Goal: Transaction & Acquisition: Purchase product/service

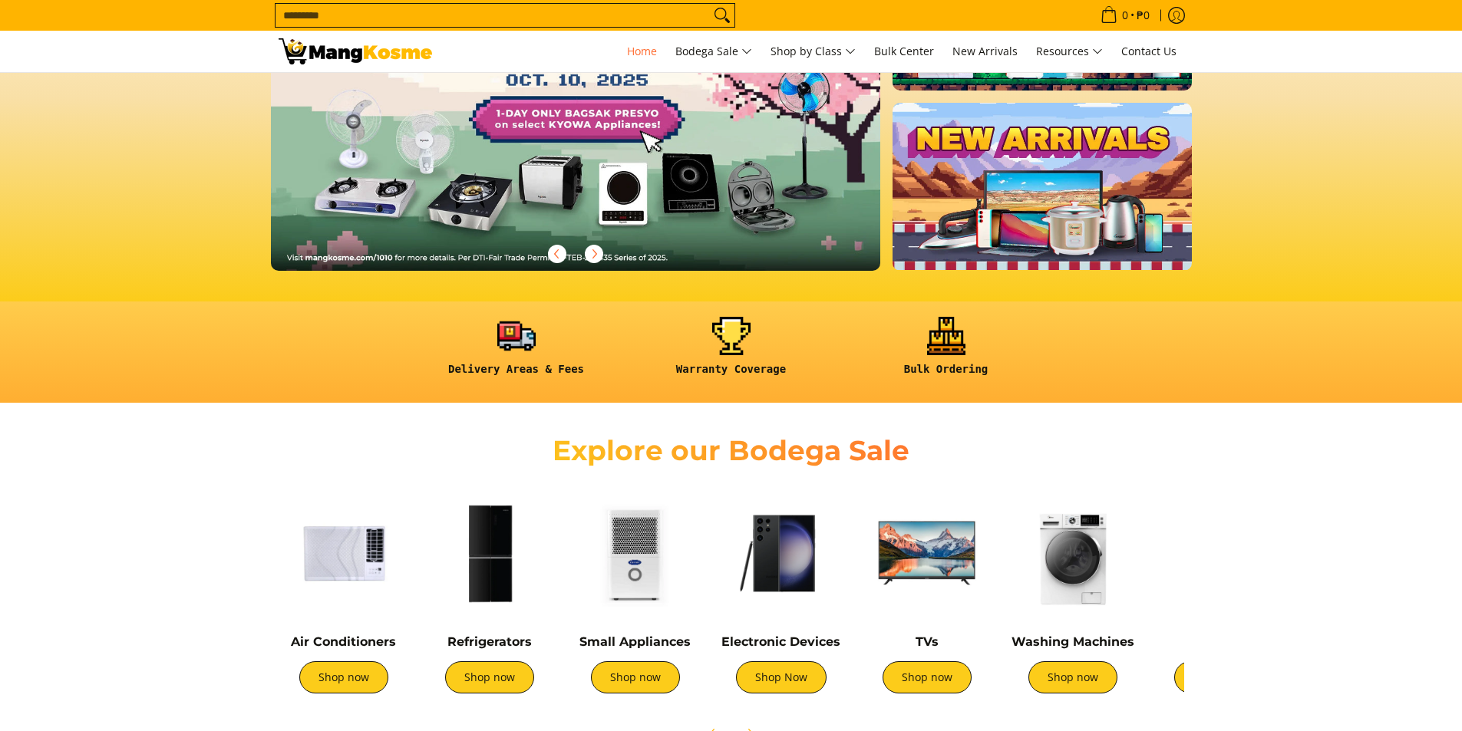
scroll to position [384, 0]
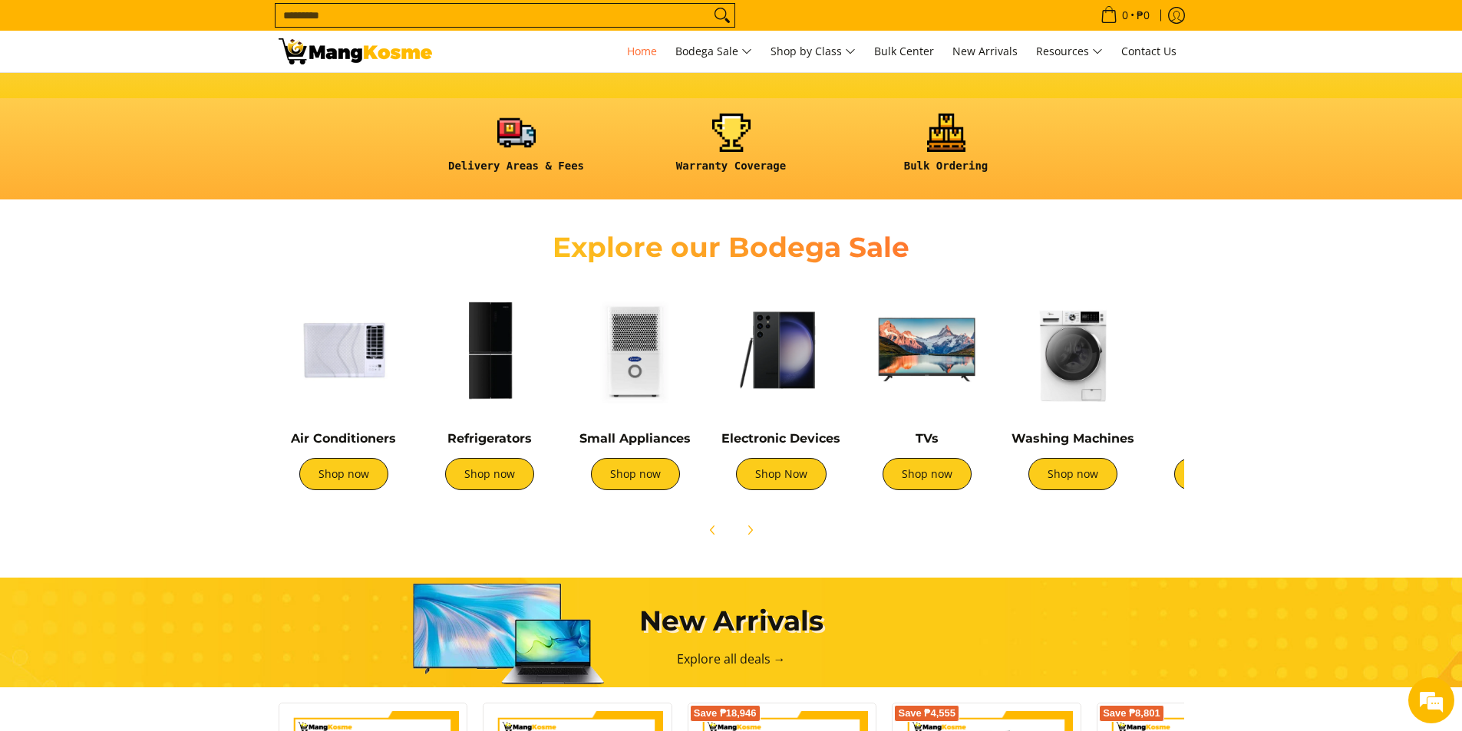
click at [495, 357] on img at bounding box center [489, 350] width 130 height 130
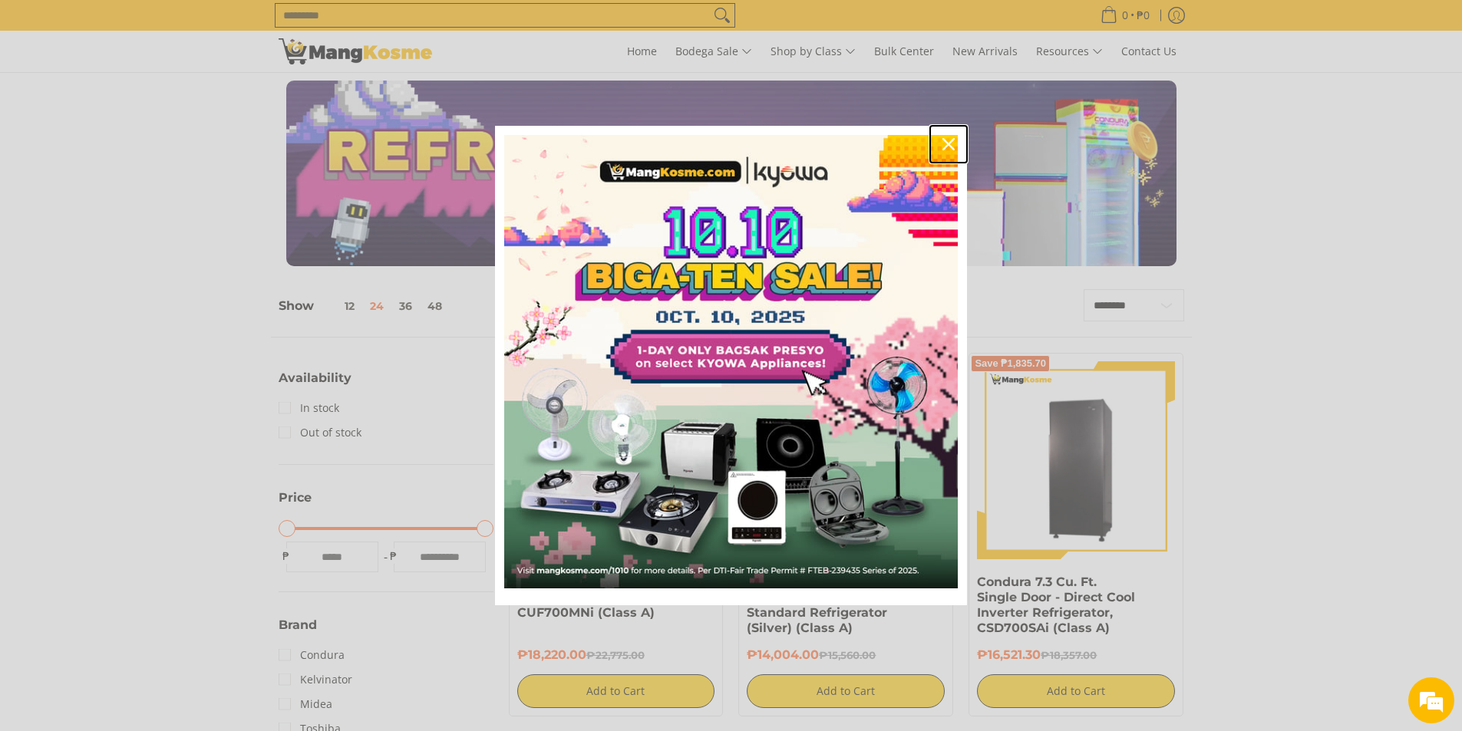
click at [941, 149] on div "Close" at bounding box center [948, 144] width 25 height 25
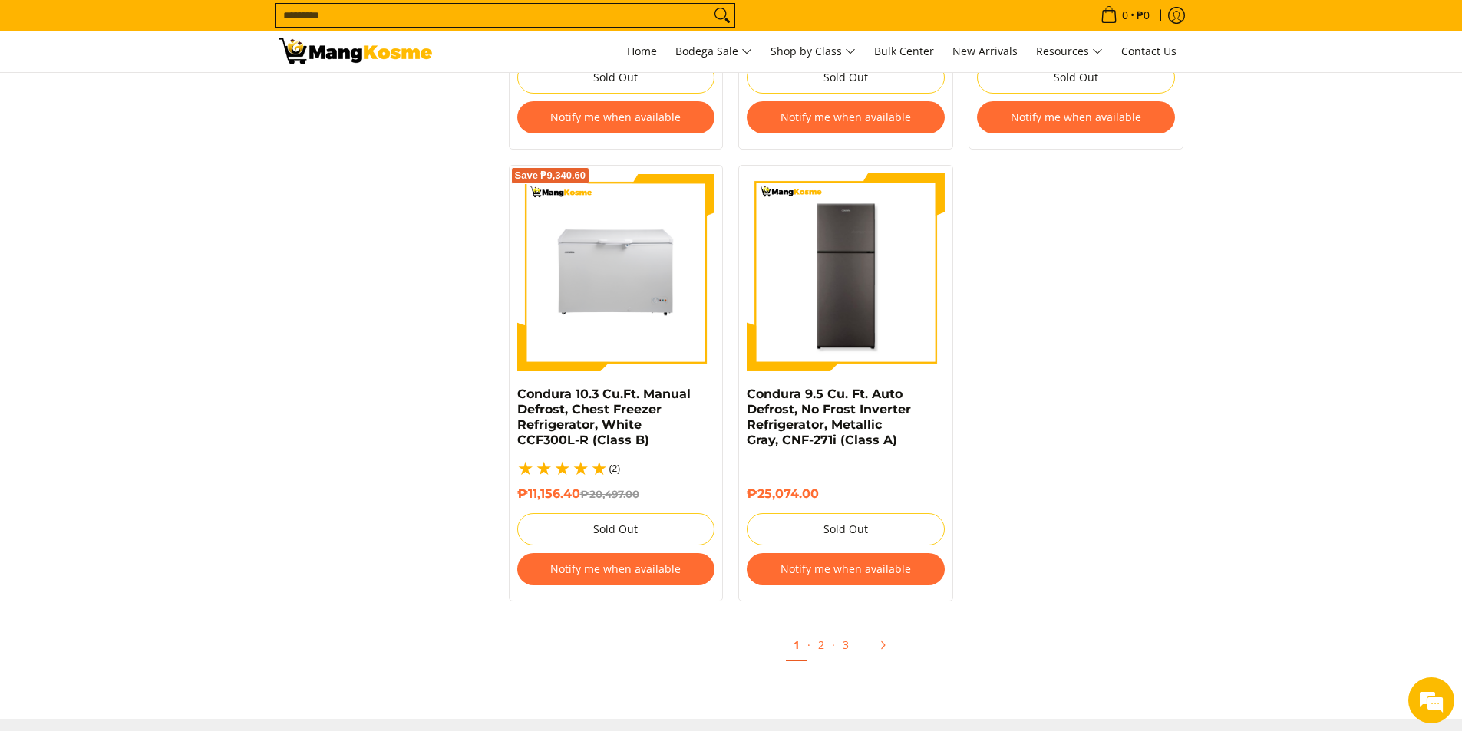
scroll to position [3299, 0]
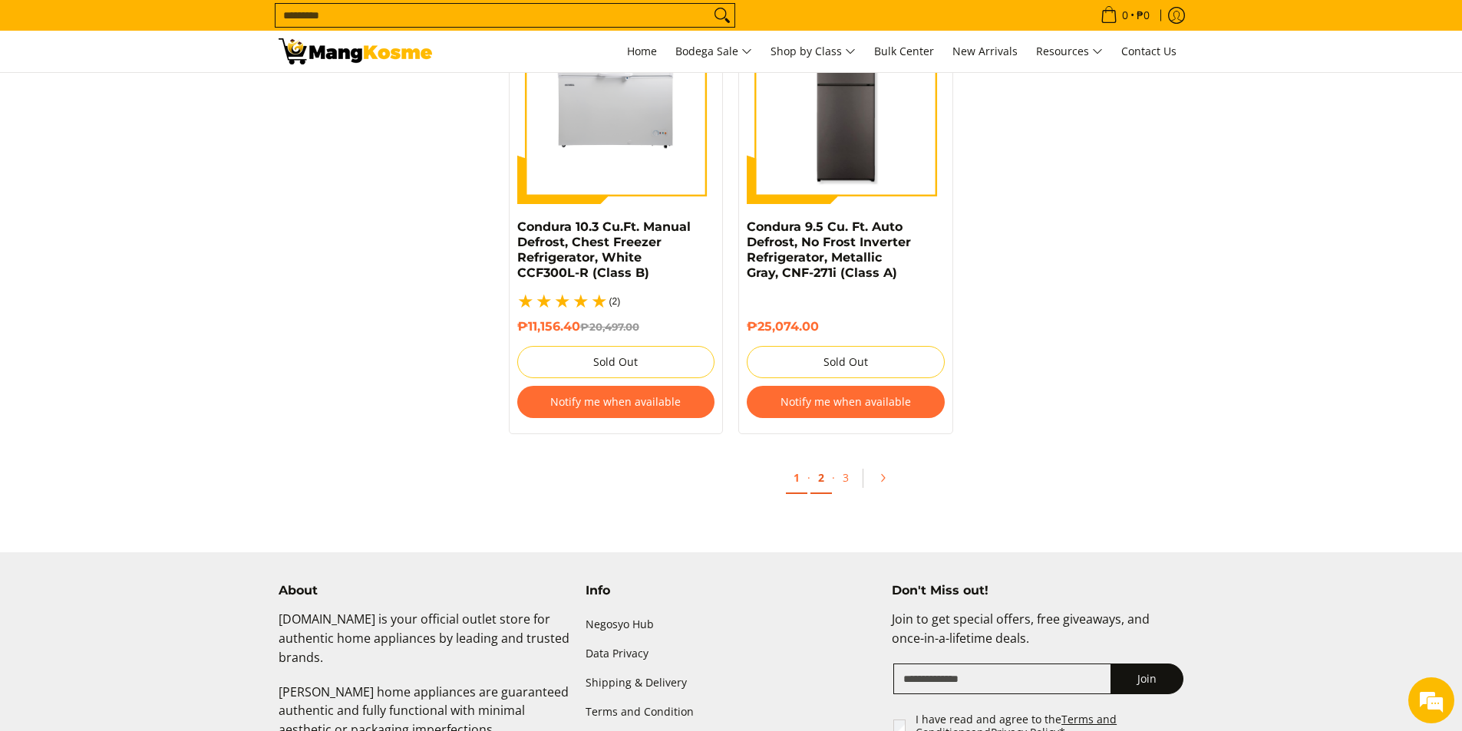
click at [819, 463] on link "2" at bounding box center [820, 478] width 21 height 31
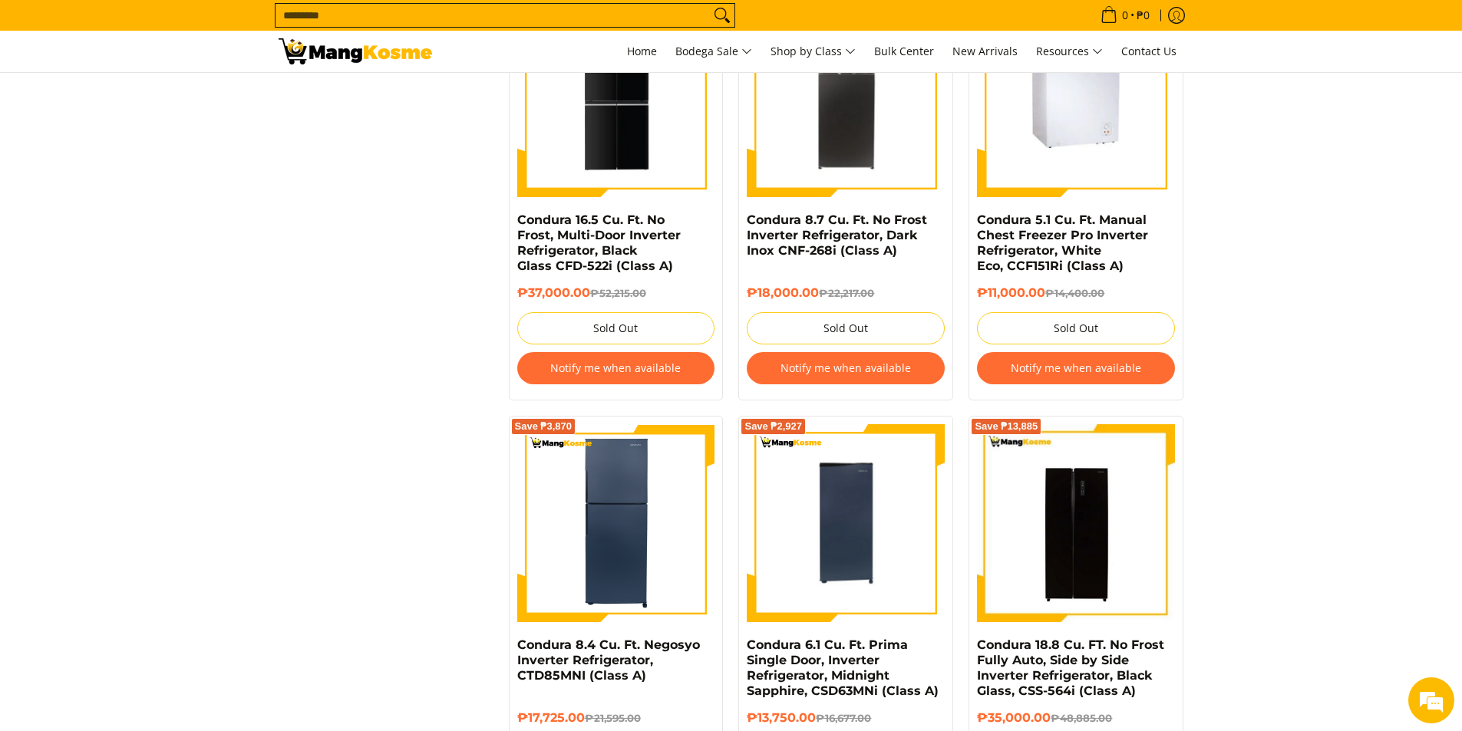
scroll to position [3069, 0]
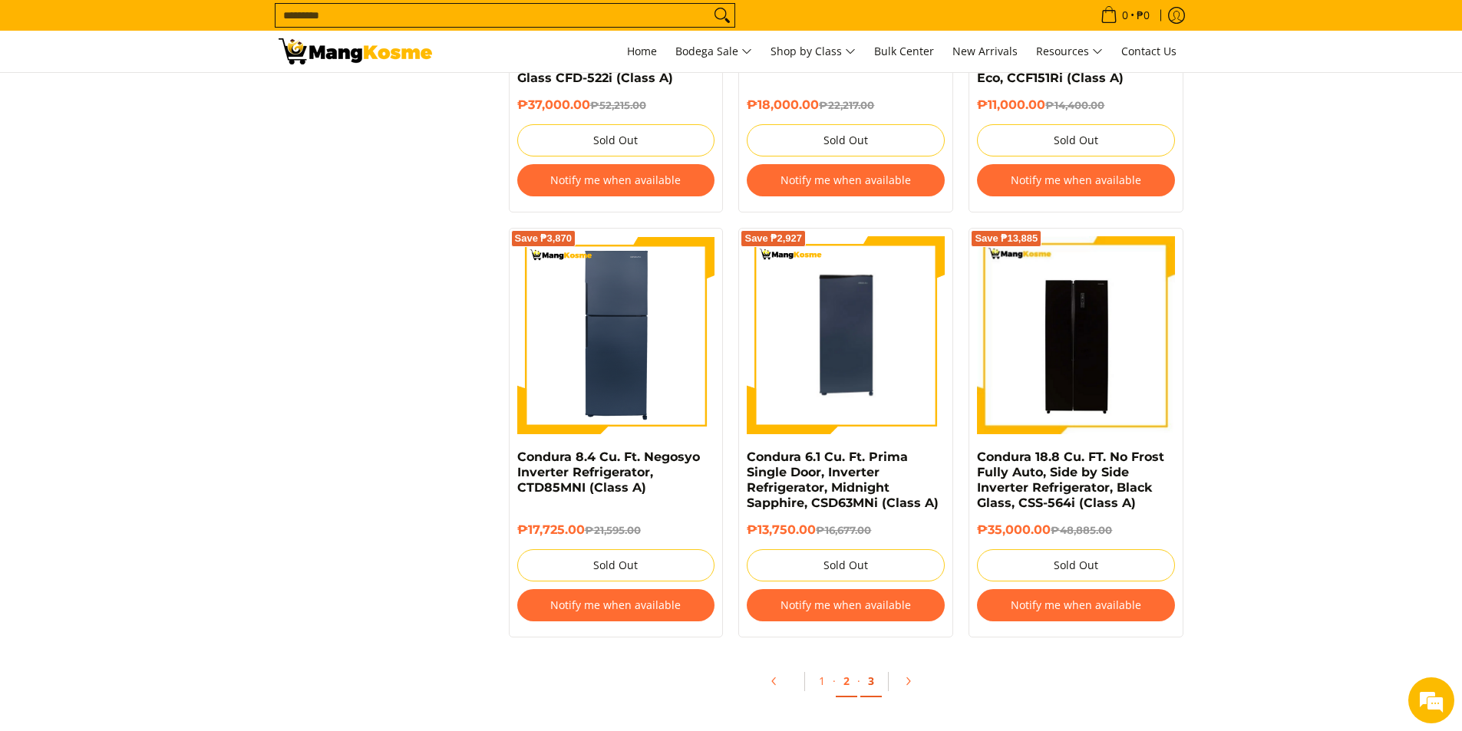
click at [870, 681] on link "3" at bounding box center [870, 681] width 21 height 31
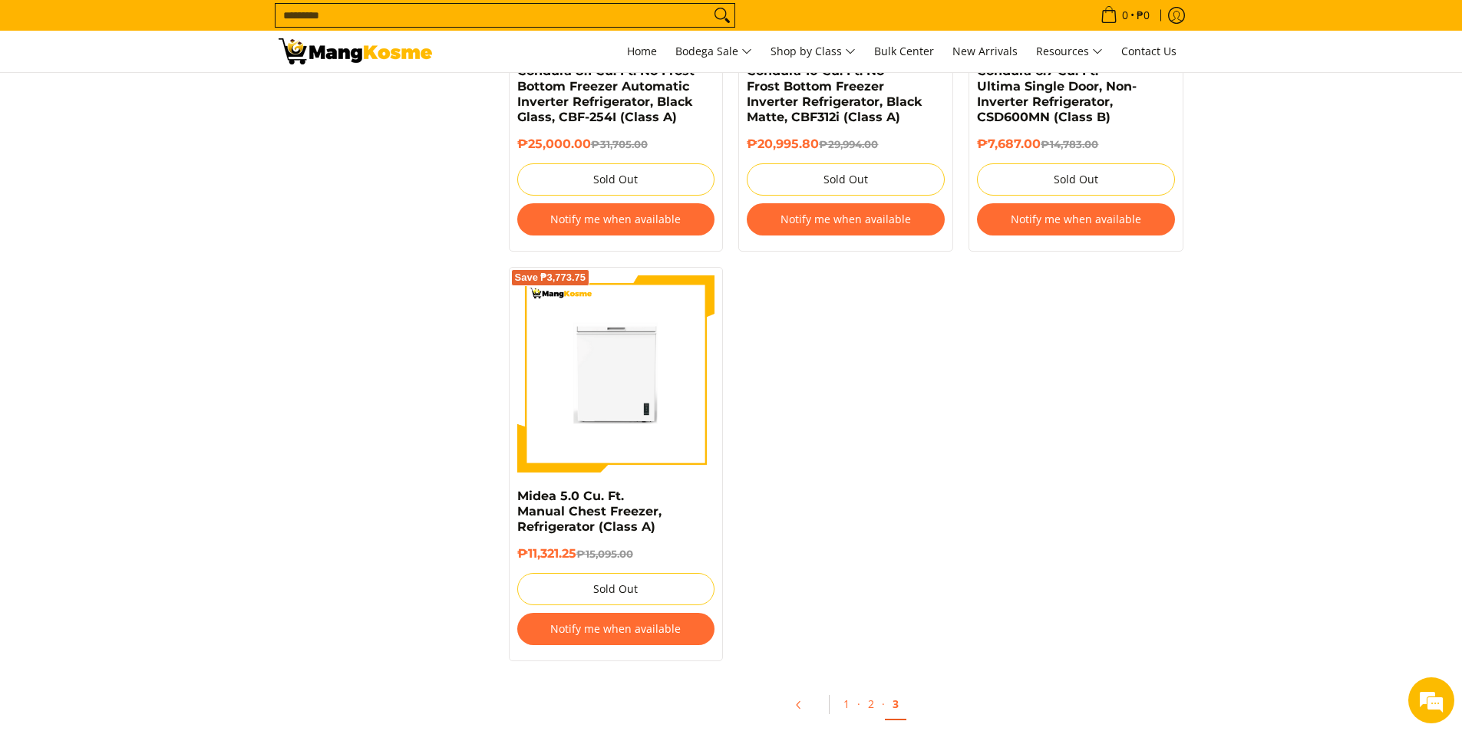
scroll to position [1458, 0]
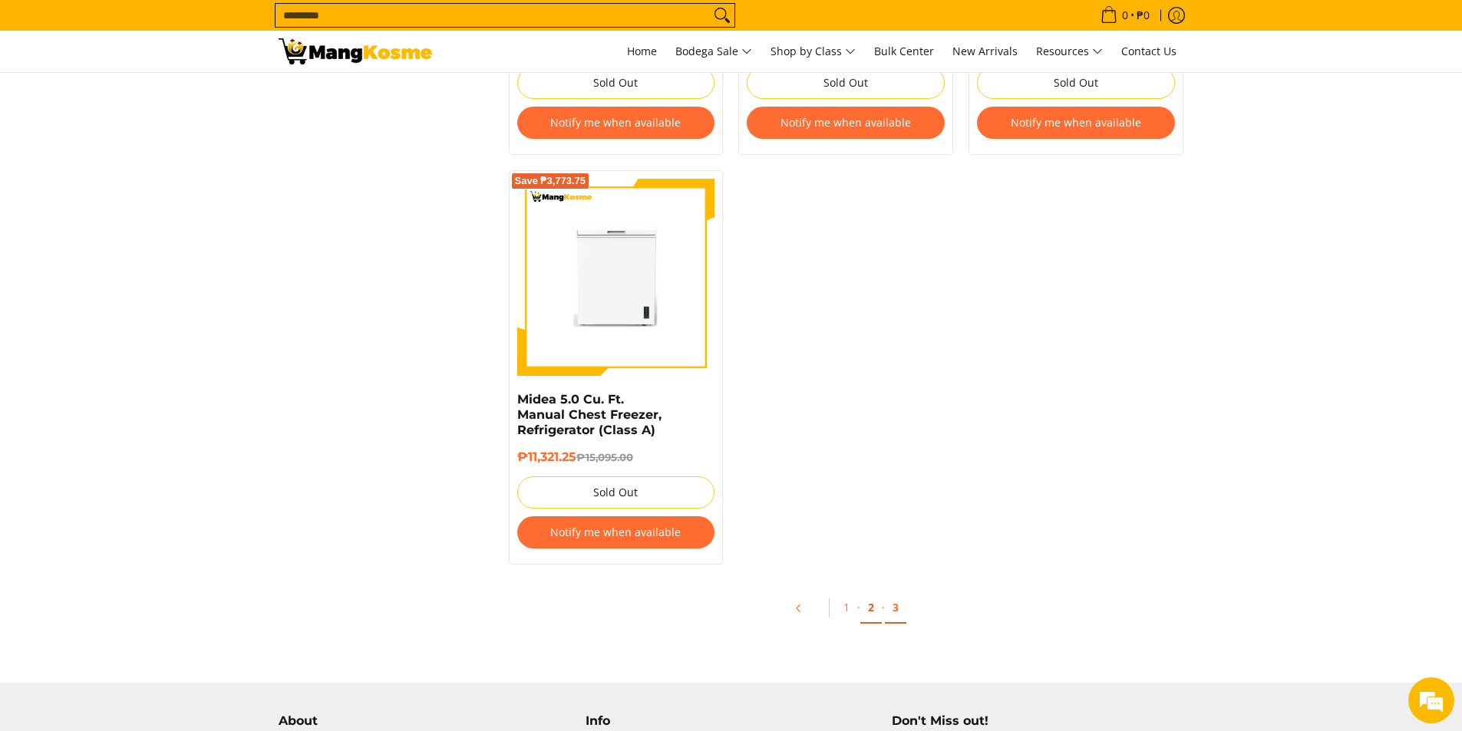
click at [875, 595] on link "2" at bounding box center [870, 607] width 21 height 31
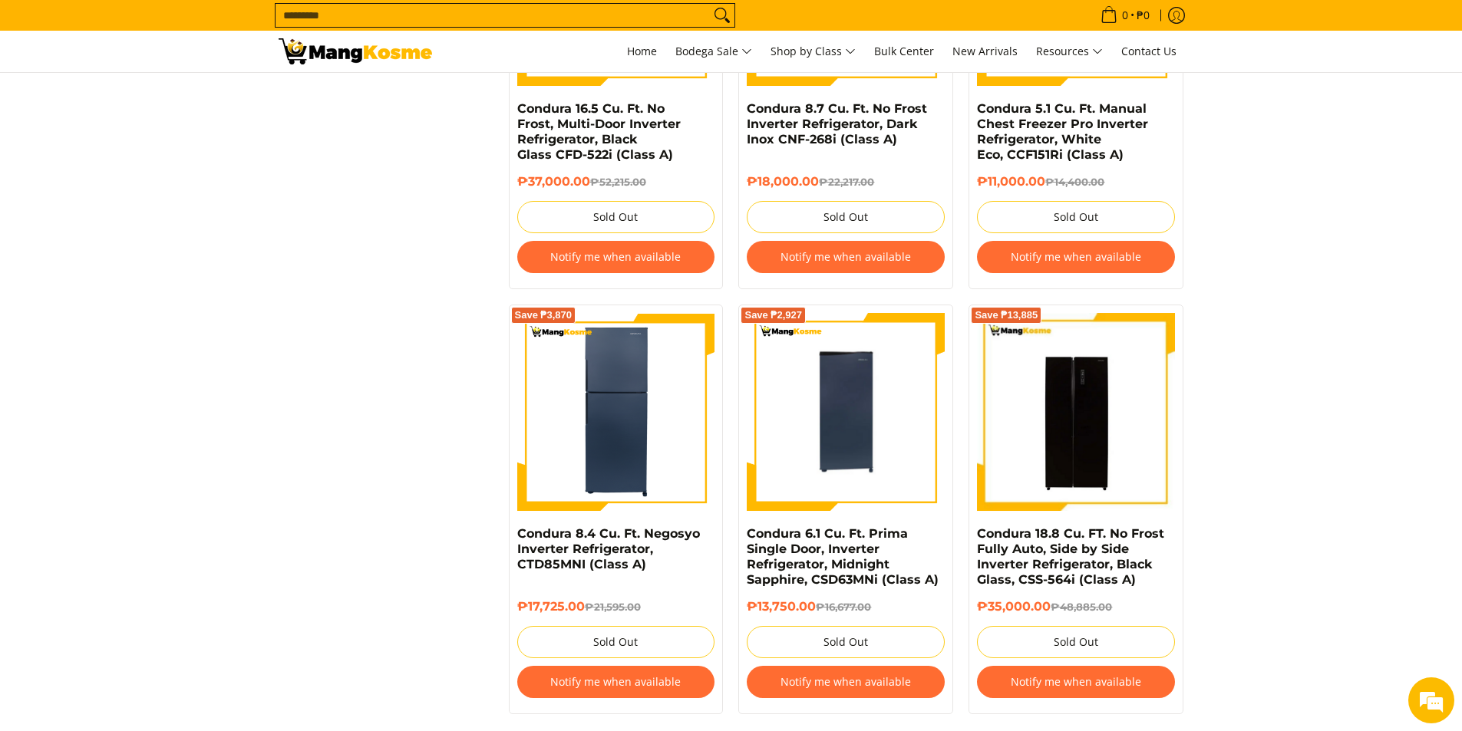
scroll to position [3299, 0]
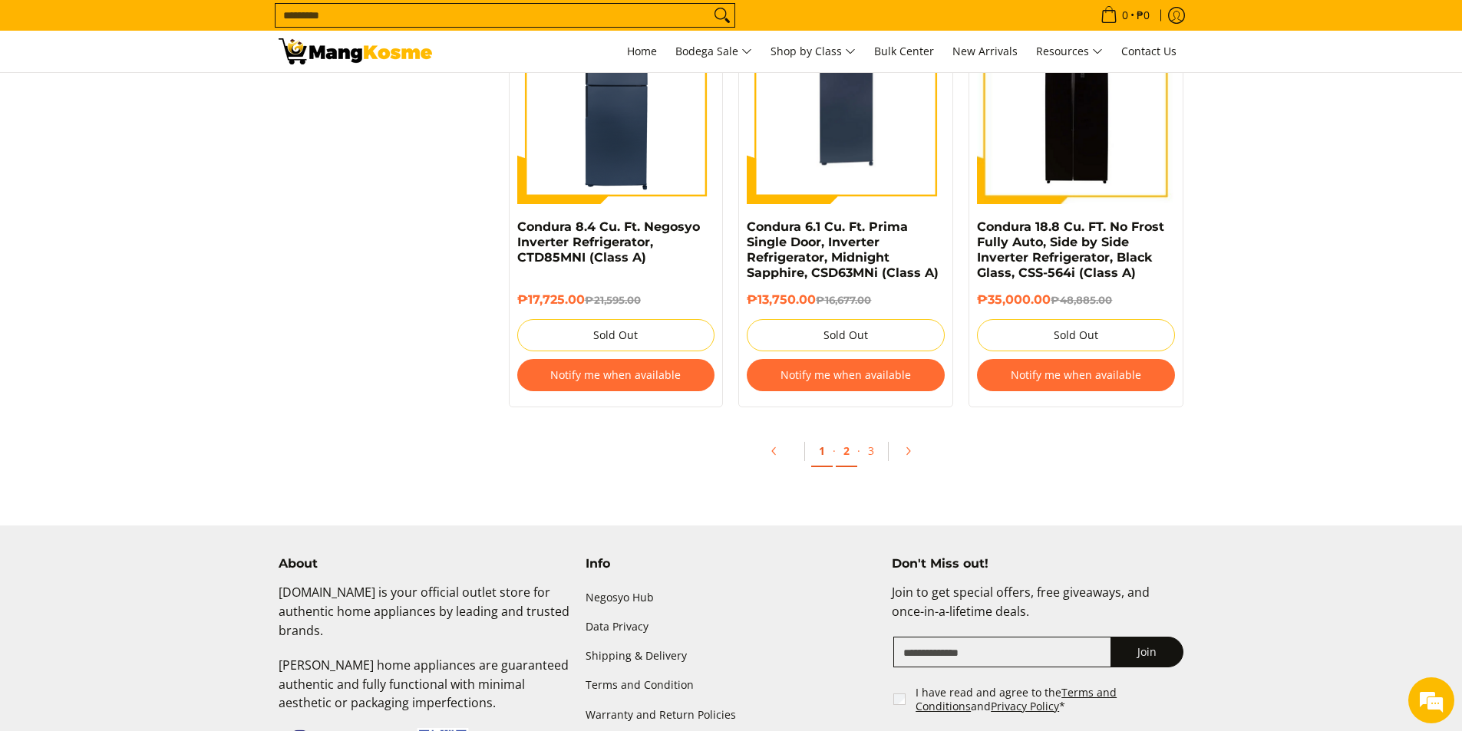
click at [824, 456] on link "1" at bounding box center [821, 451] width 21 height 31
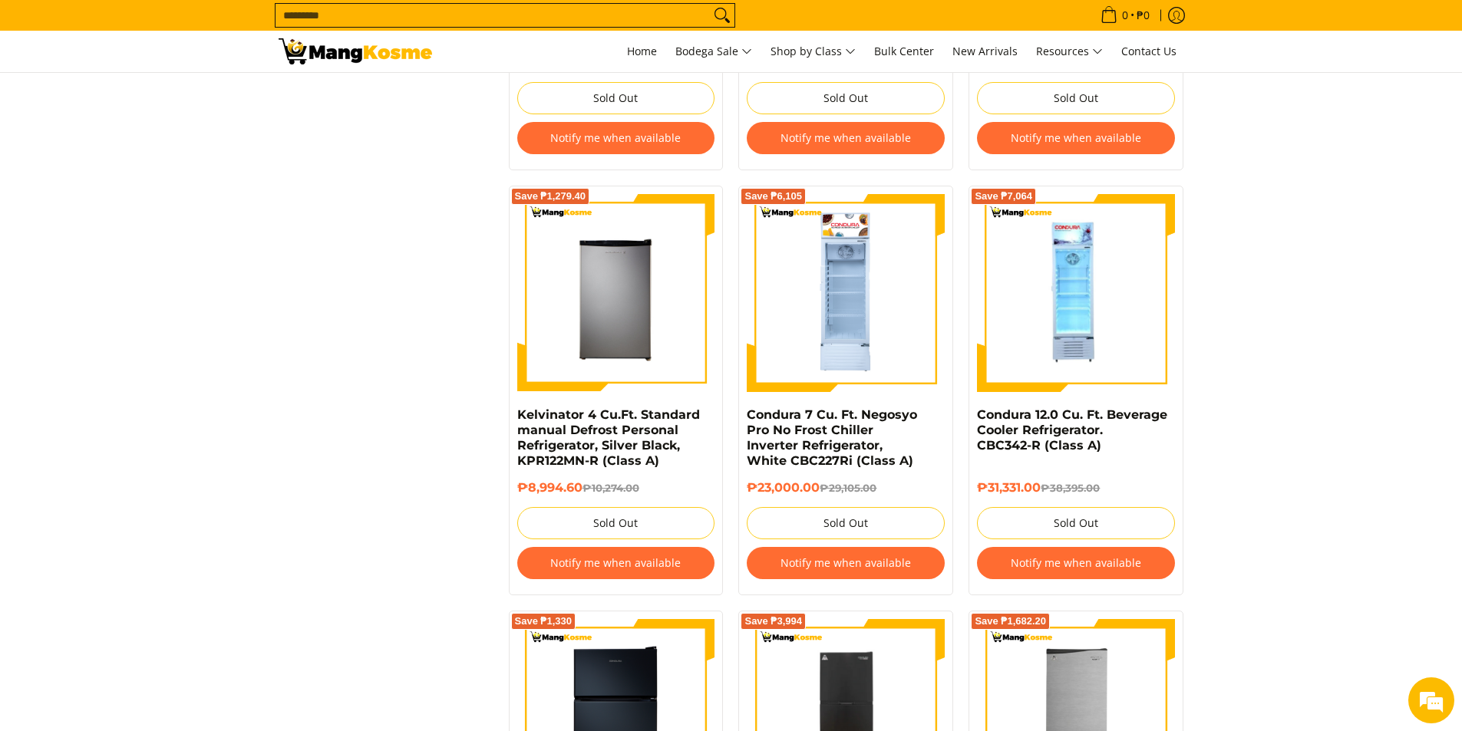
scroll to position [1995, 0]
